Goal: Transaction & Acquisition: Purchase product/service

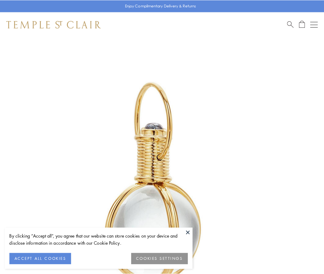
scroll to position [161, 0]
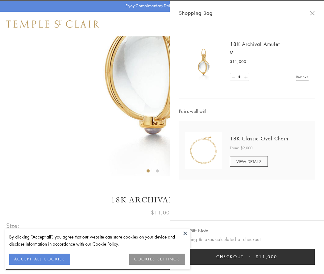
click at [247, 257] on button "Checkout $11,000" at bounding box center [247, 257] width 136 height 16
